Goal: Task Accomplishment & Management: Manage account settings

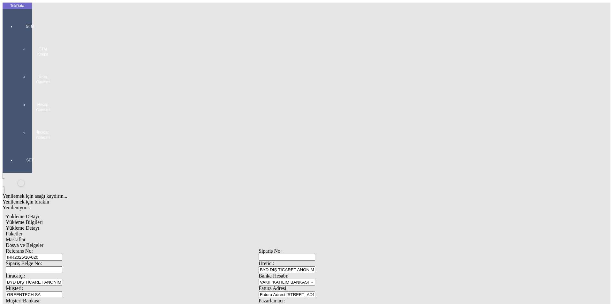
scroll to position [55, 0]
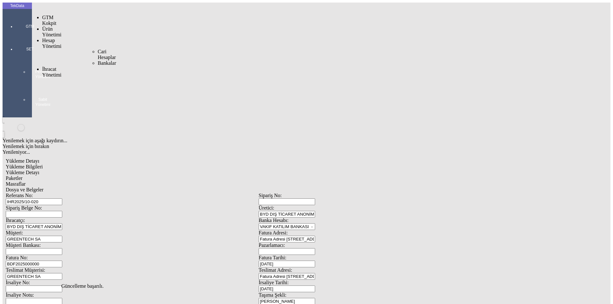
drag, startPoint x: 14, startPoint y: 17, endPoint x: 32, endPoint y: 28, distance: 21.0
click at [15, 35] on div at bounding box center [29, 35] width 29 height 0
drag, startPoint x: 47, startPoint y: 34, endPoint x: 50, endPoint y: 35, distance: 4.2
click at [47, 66] on div "İhracat Yönetimi" at bounding box center [50, 71] width 17 height 11
click at [98, 78] on span "Yüklemeler" at bounding box center [110, 80] width 24 height 5
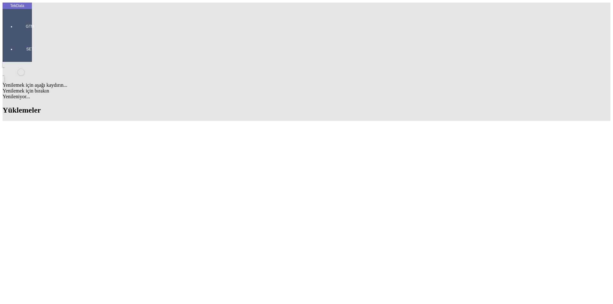
drag, startPoint x: 291, startPoint y: 49, endPoint x: 249, endPoint y: 47, distance: 41.5
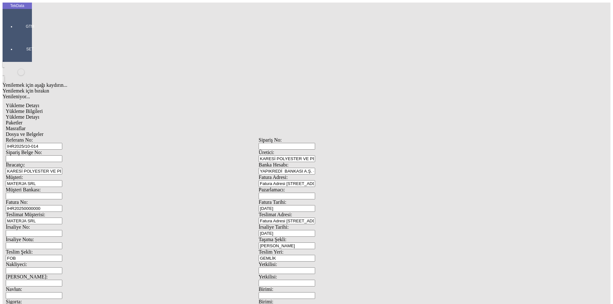
click at [39, 114] on span "Yükleme Detayı" at bounding box center [23, 116] width 34 height 5
drag, startPoint x: 104, startPoint y: 95, endPoint x: 33, endPoint y: 98, distance: 70.9
type input "26039.97"
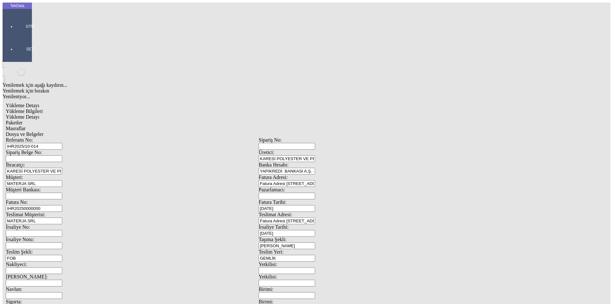
drag, startPoint x: 351, startPoint y: 117, endPoint x: 318, endPoint y: 120, distance: 33.0
type input "26039.97"
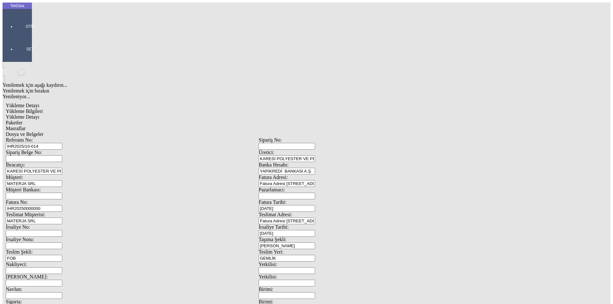
click at [155, 120] on div "Paketler" at bounding box center [259, 123] width 506 height 6
type input "90"
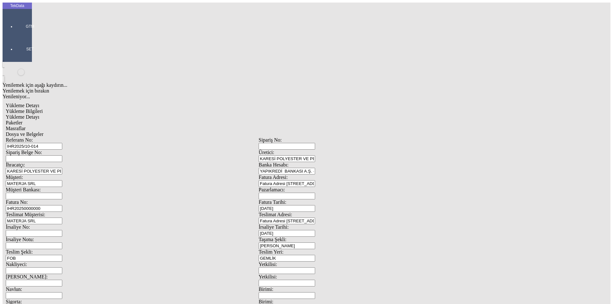
click at [170, 126] on div "Masraflar" at bounding box center [259, 129] width 506 height 6
click at [43, 132] on span "Dosya ve Belgeler" at bounding box center [25, 134] width 38 height 5
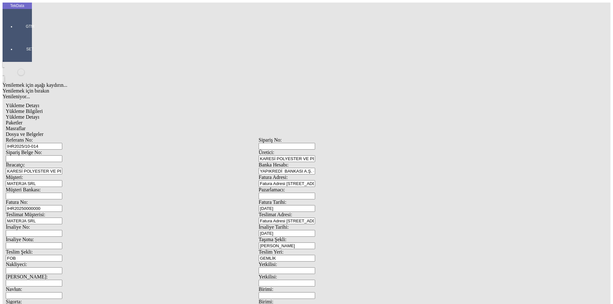
click at [43, 132] on span "Dosya ve Belgeler" at bounding box center [25, 134] width 38 height 5
click at [39, 114] on span "Yükleme Detayı" at bounding box center [23, 116] width 34 height 5
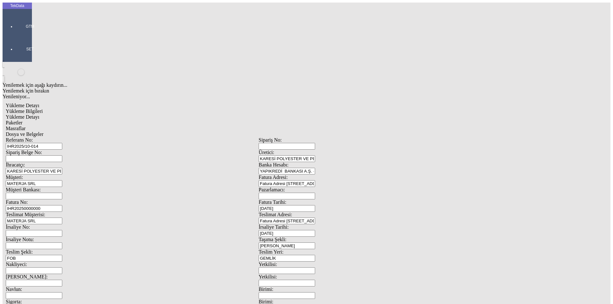
drag, startPoint x: 73, startPoint y: 90, endPoint x: 155, endPoint y: 93, distance: 82.1
type input "27779.93"
type input "0.43"
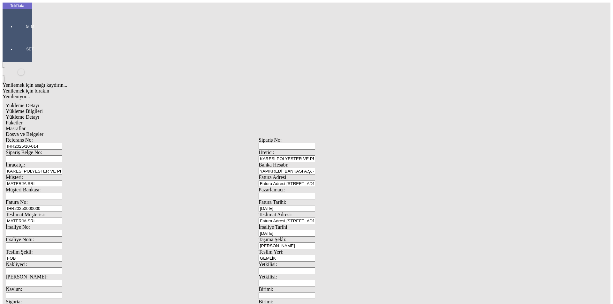
type input "27779.93"
click at [22, 120] on span "Paketler" at bounding box center [14, 122] width 17 height 5
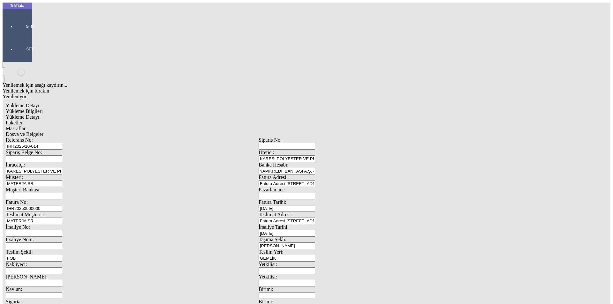
type input "Çuval"
drag, startPoint x: 374, startPoint y: 72, endPoint x: 297, endPoint y: 72, distance: 77.6
type input "91"
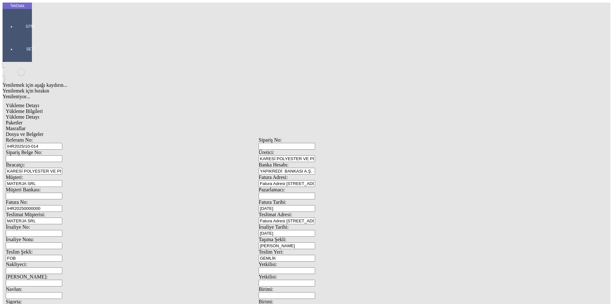
drag, startPoint x: 382, startPoint y: 164, endPoint x: 335, endPoint y: 118, distance: 65.5
click at [26, 126] on span "Masraflar" at bounding box center [16, 128] width 20 height 5
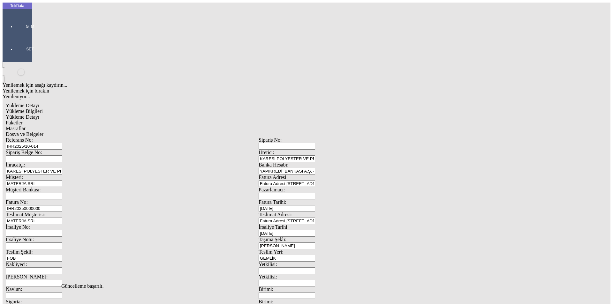
click at [43, 132] on span "Dosya ve Belgeler" at bounding box center [25, 134] width 38 height 5
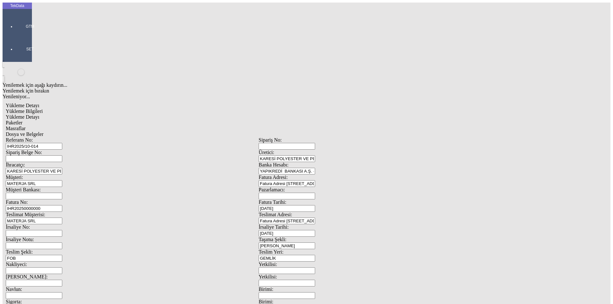
click at [43, 132] on span "Dosya ve Belgeler" at bounding box center [25, 134] width 38 height 5
